Goal: Complete application form

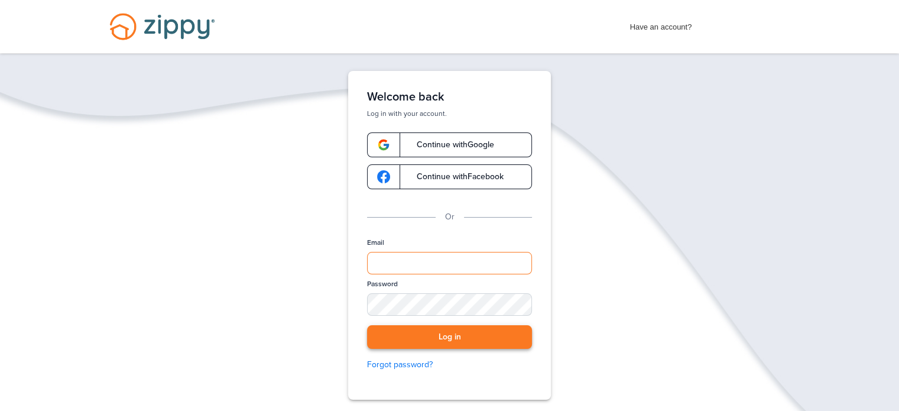
type input "**********"
click at [452, 335] on button "Log in" at bounding box center [449, 337] width 165 height 24
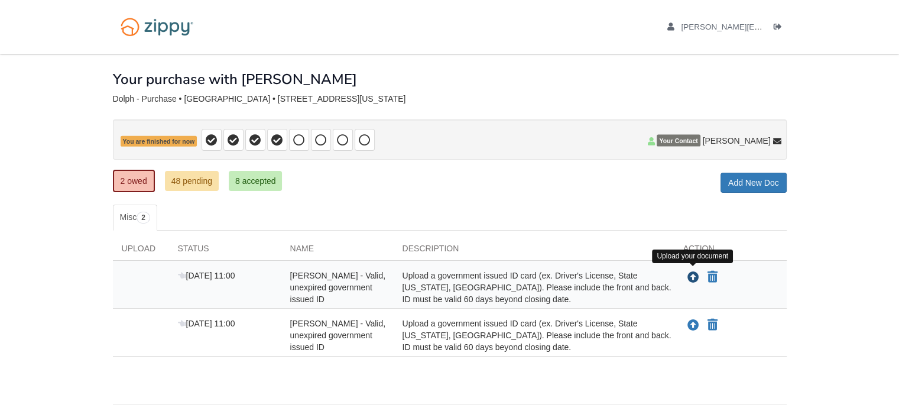
click at [691, 274] on icon "Upload Janet Dolph - Valid, unexpired government issued ID" at bounding box center [694, 278] width 12 height 12
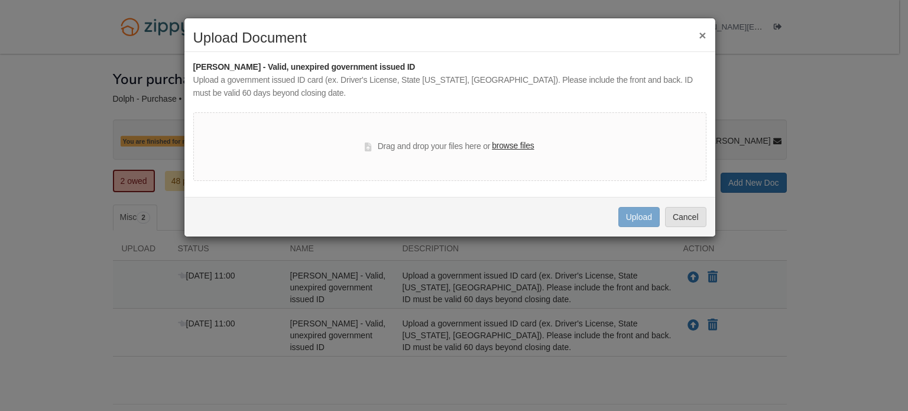
click at [512, 141] on label "browse files" at bounding box center [513, 146] width 42 height 13
click at [0, 0] on input "browse files" at bounding box center [0, 0] width 0 height 0
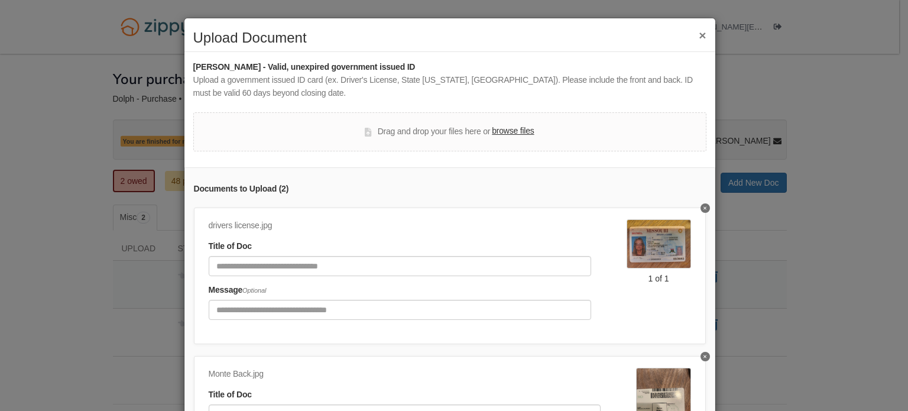
click at [486, 229] on div "drivers license.jpg" at bounding box center [400, 225] width 383 height 13
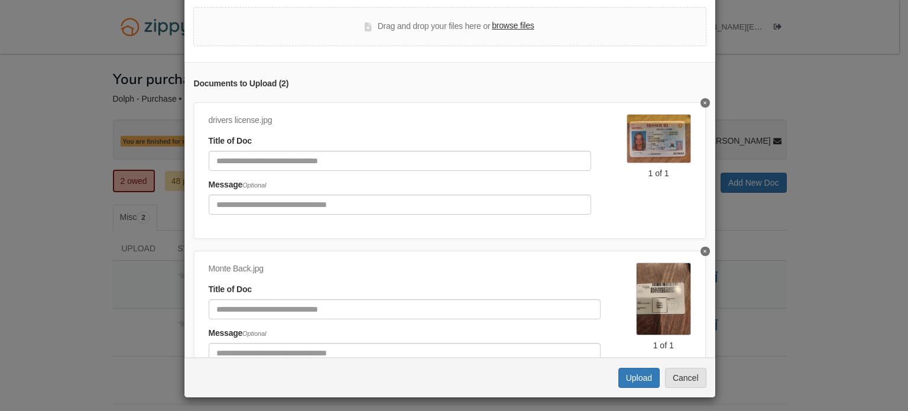
scroll to position [109, 0]
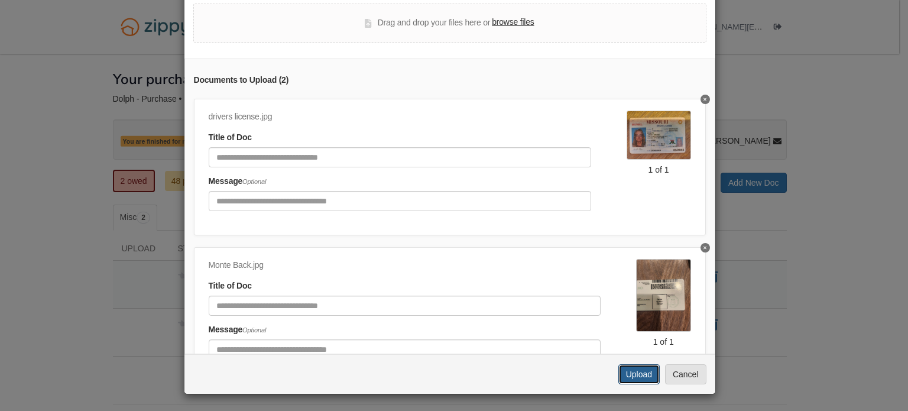
click at [628, 367] on button "Upload" at bounding box center [639, 374] width 41 height 20
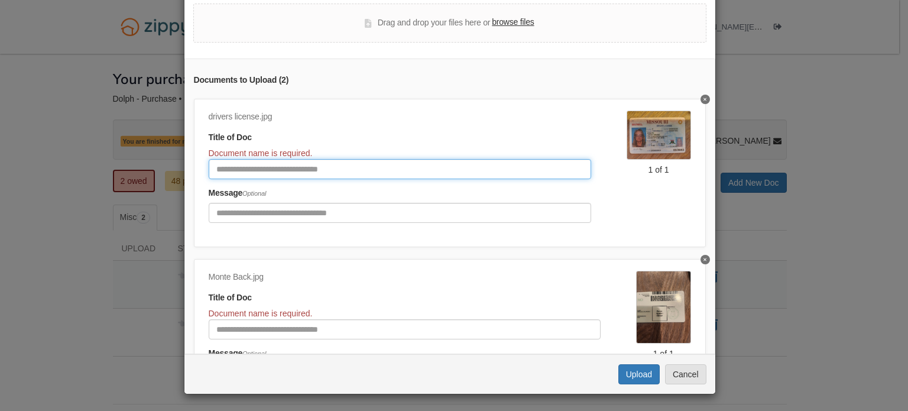
click at [485, 163] on input "Document Title" at bounding box center [400, 169] width 383 height 20
type input "**********"
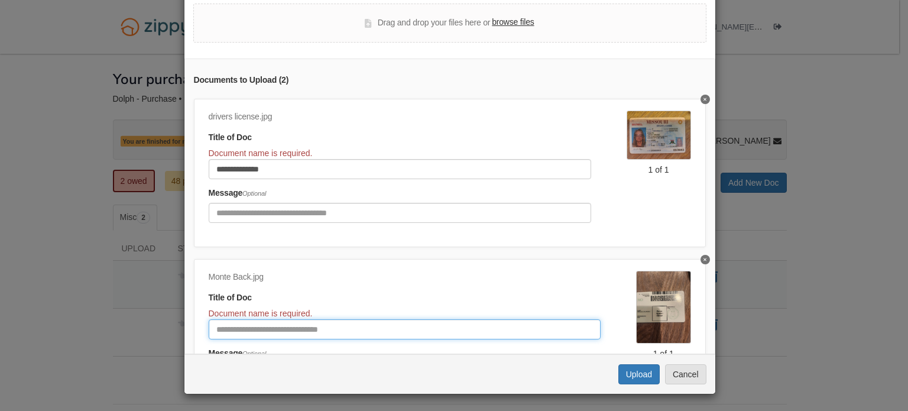
click at [423, 321] on input "Document Title" at bounding box center [405, 329] width 392 height 20
type input "**********"
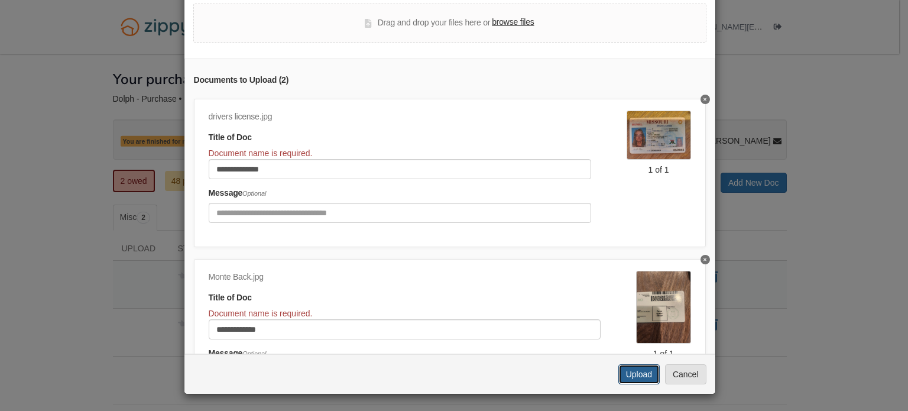
click at [624, 368] on button "Upload" at bounding box center [639, 374] width 41 height 20
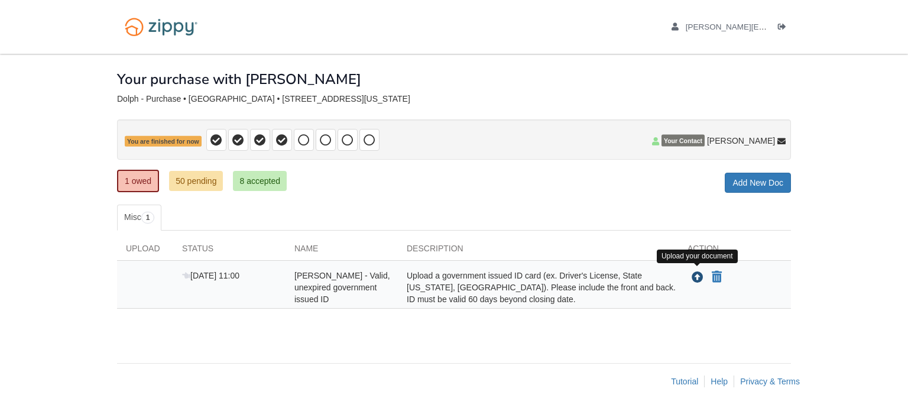
click at [700, 280] on icon "Upload Monte Carpenter - Valid, unexpired government issued ID" at bounding box center [698, 278] width 12 height 12
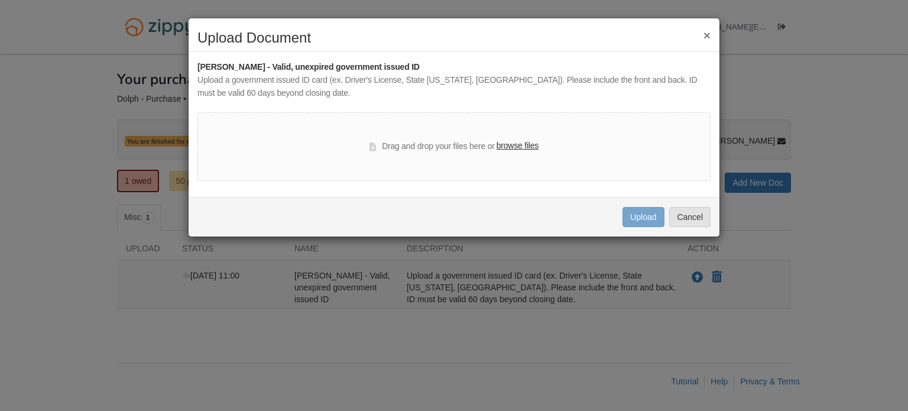
click at [519, 150] on label "browse files" at bounding box center [518, 146] width 42 height 13
click at [0, 0] on input "browse files" at bounding box center [0, 0] width 0 height 0
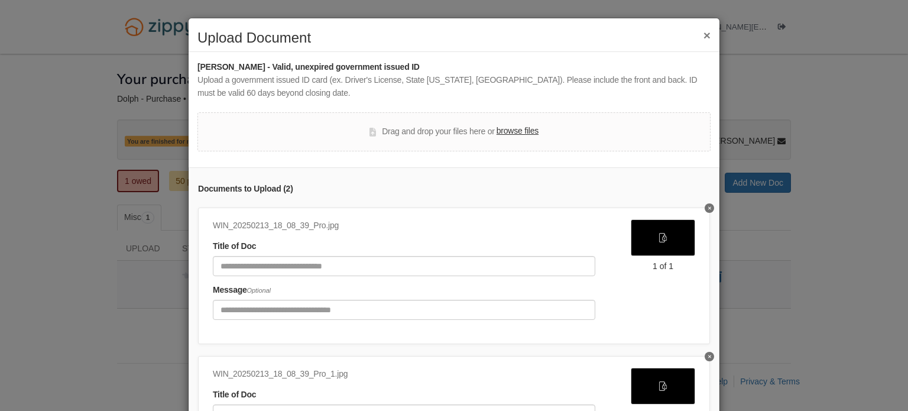
click at [705, 356] on button "Delete undefined" at bounding box center [709, 356] width 9 height 9
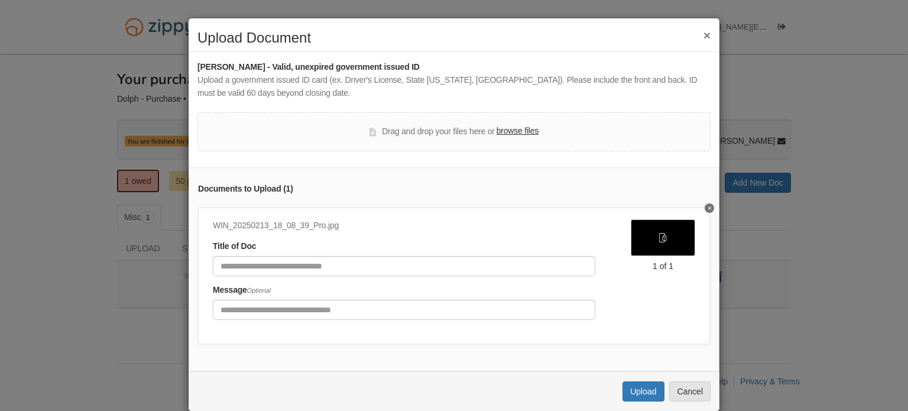
click at [705, 208] on button "Delete undefined" at bounding box center [709, 207] width 9 height 9
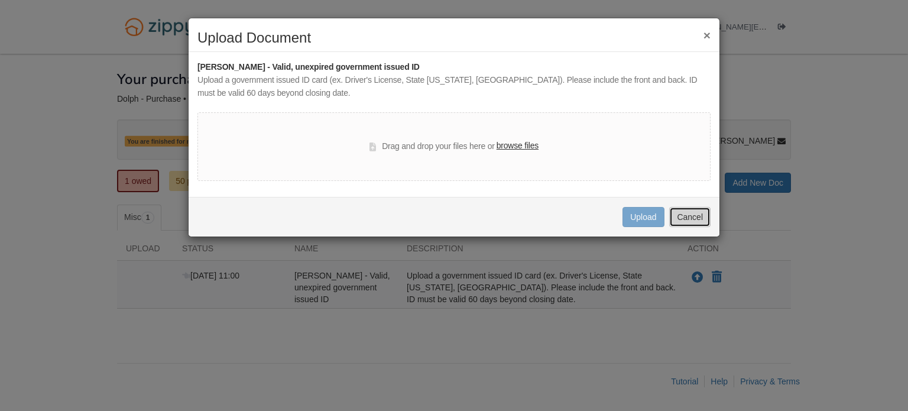
click at [694, 214] on button "Cancel" at bounding box center [689, 217] width 41 height 20
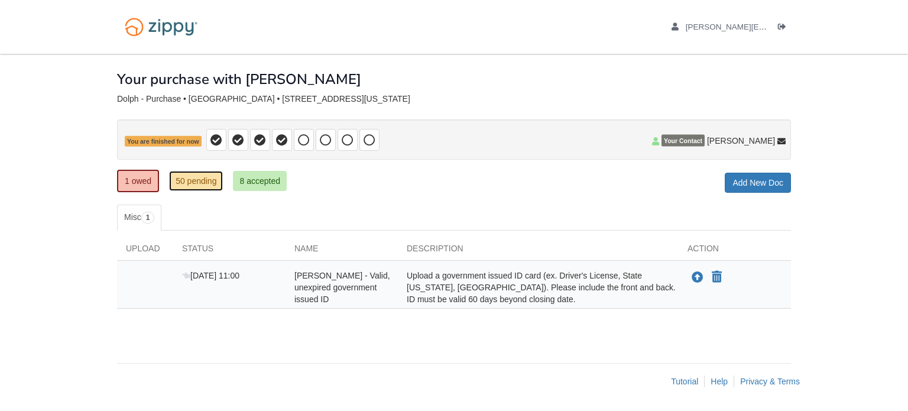
click at [200, 176] on link "50 pending" at bounding box center [196, 181] width 54 height 20
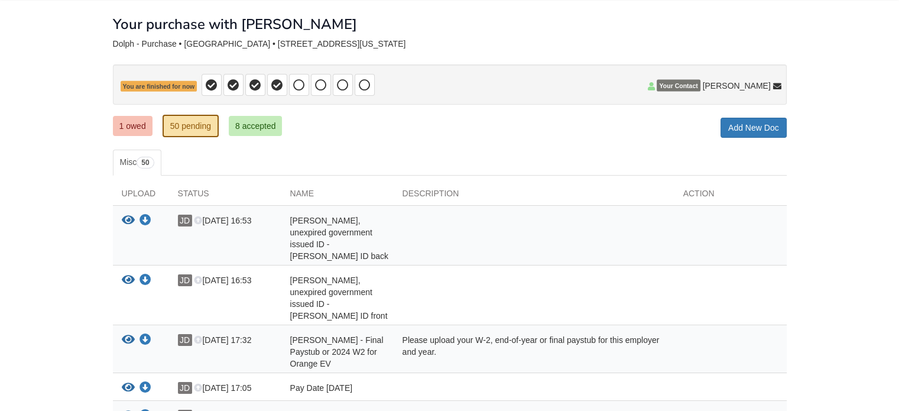
scroll to position [71, 0]
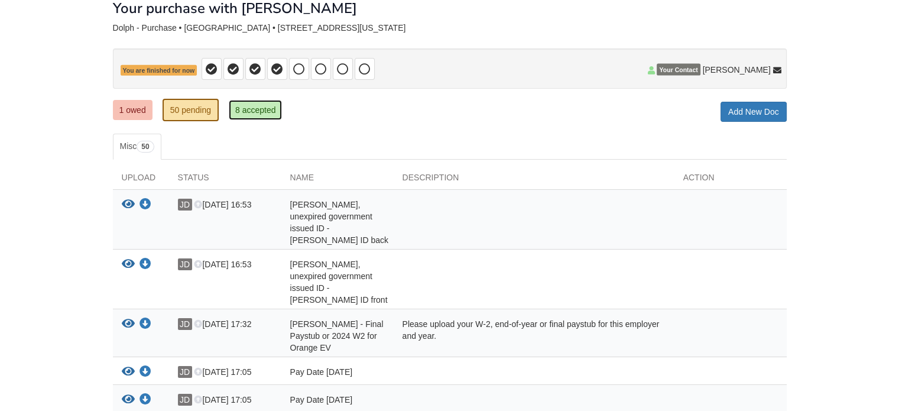
click at [260, 109] on link "8 accepted" at bounding box center [256, 110] width 54 height 20
